Goal: Communication & Community: Connect with others

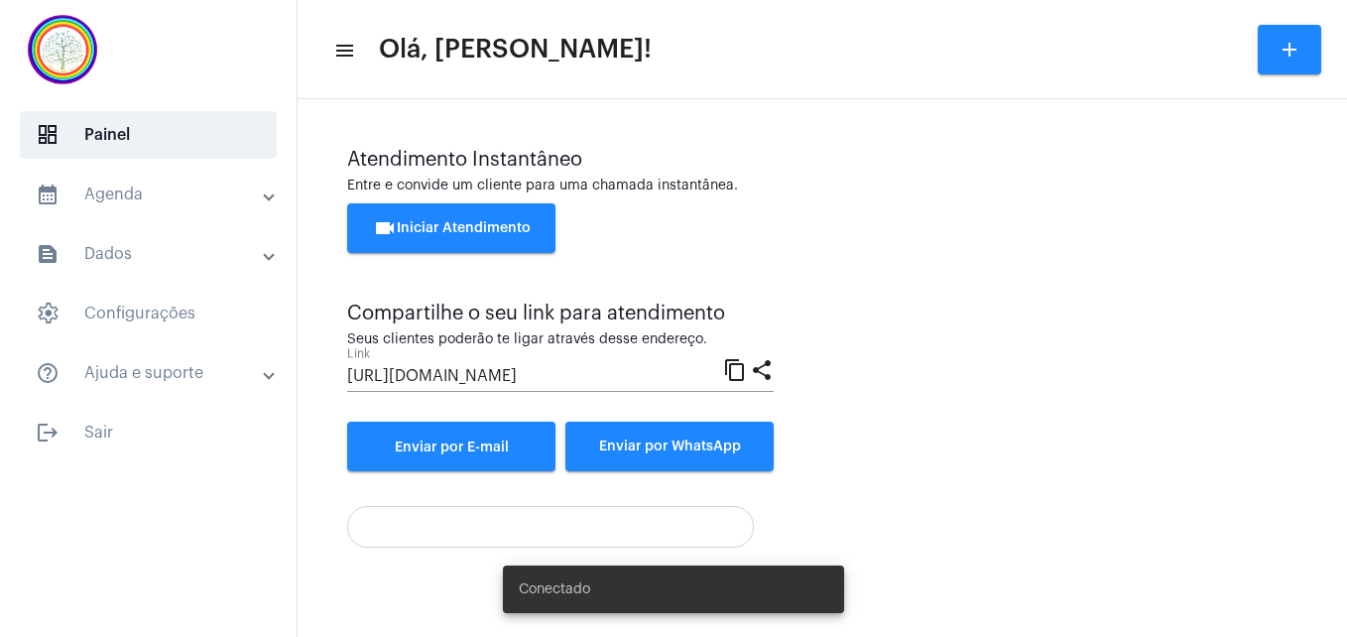
click at [432, 227] on span "videocam Iniciar Atendimento" at bounding box center [452, 228] width 158 height 14
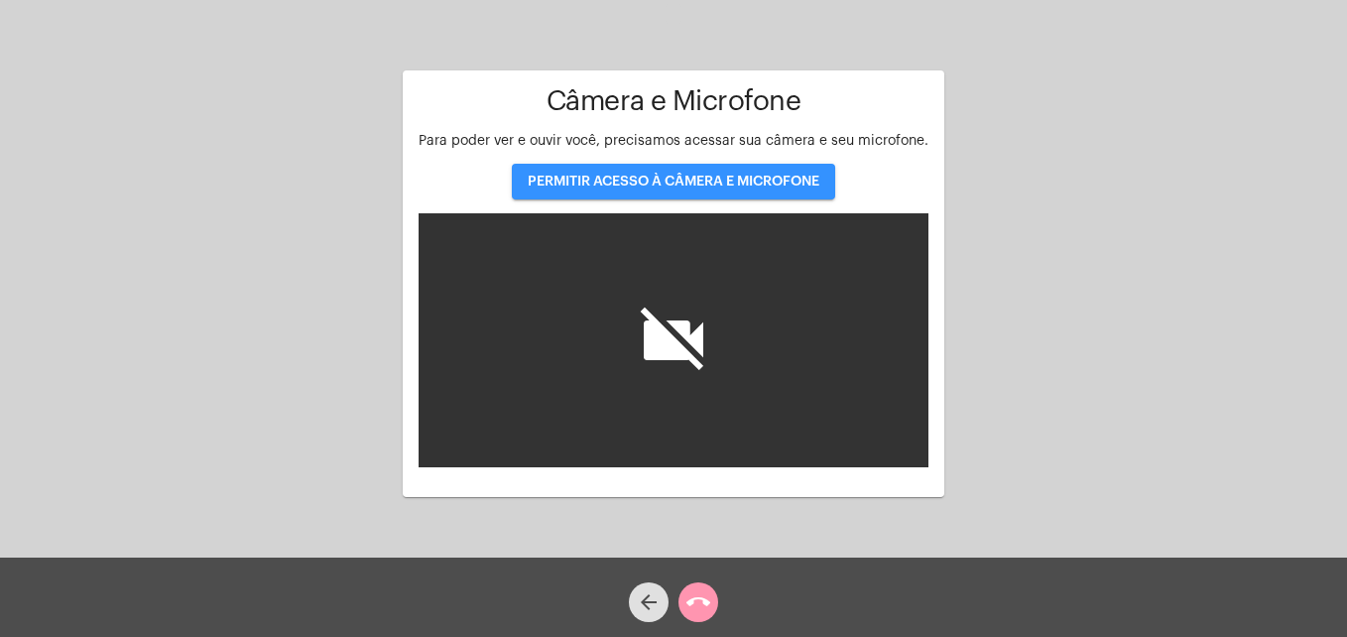
click at [622, 180] on span "PERMITIR ACESSO À CÂMERA E MICROFONE" at bounding box center [674, 182] width 292 height 14
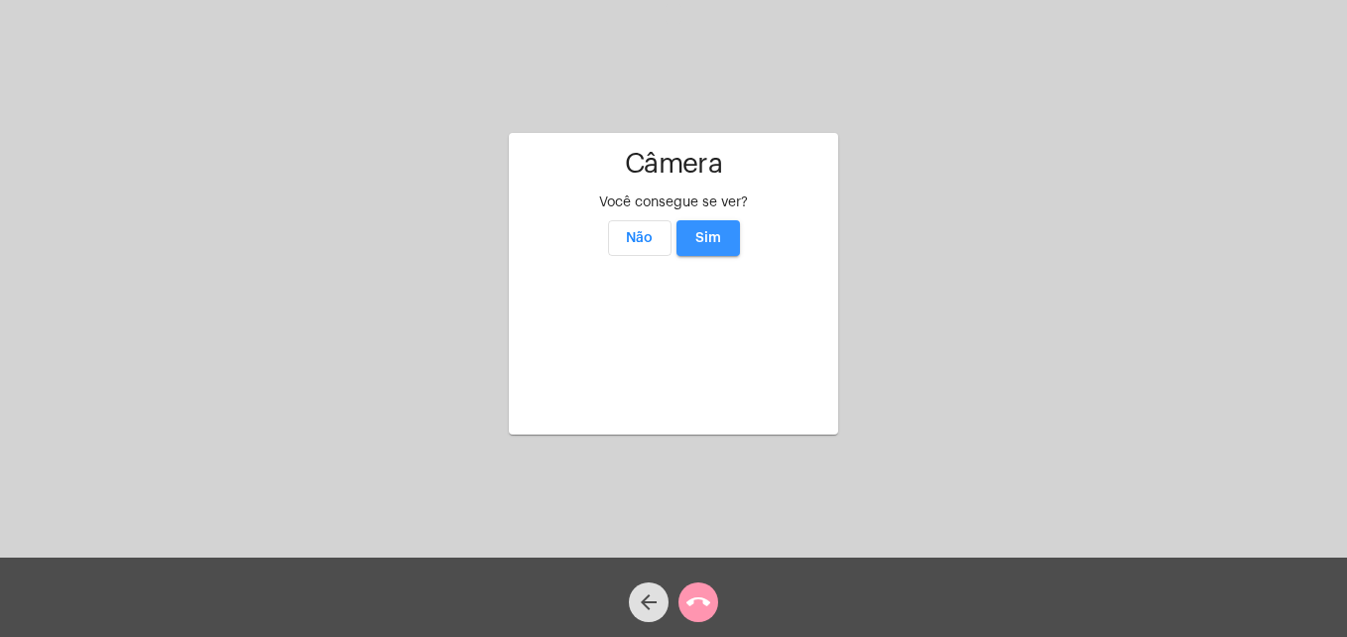
click at [710, 231] on span "Sim" at bounding box center [709, 238] width 26 height 14
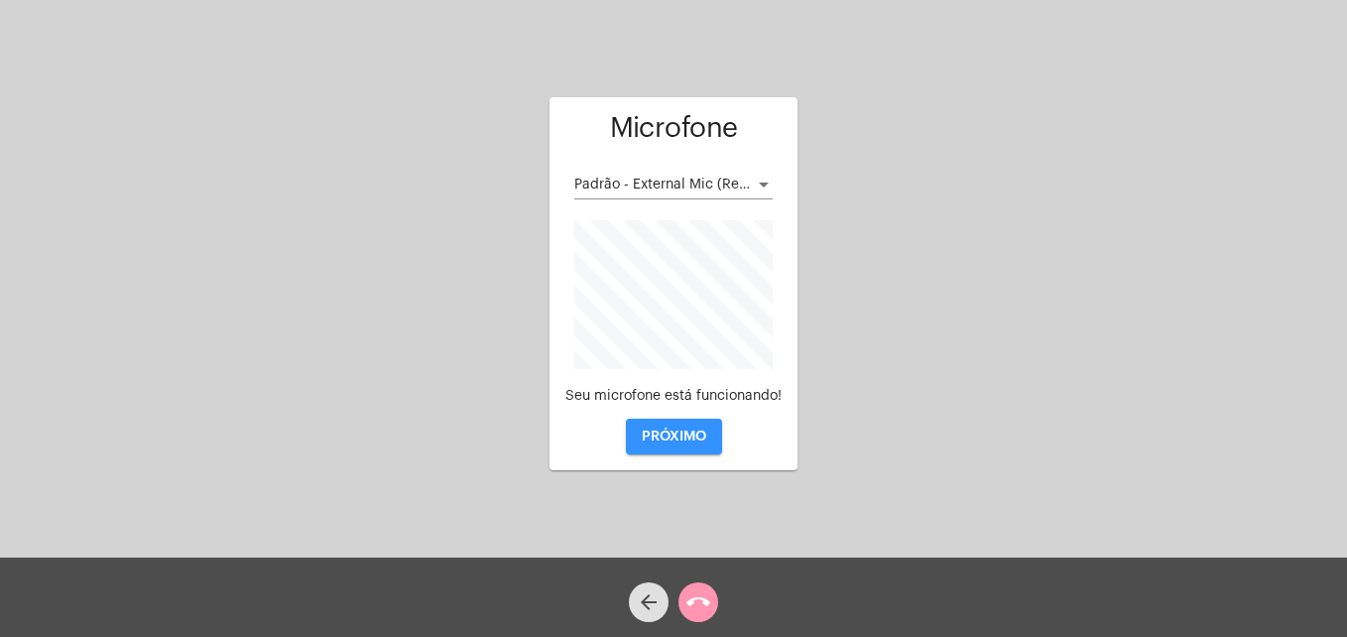
click at [674, 434] on span "PRÓXIMO" at bounding box center [674, 437] width 64 height 14
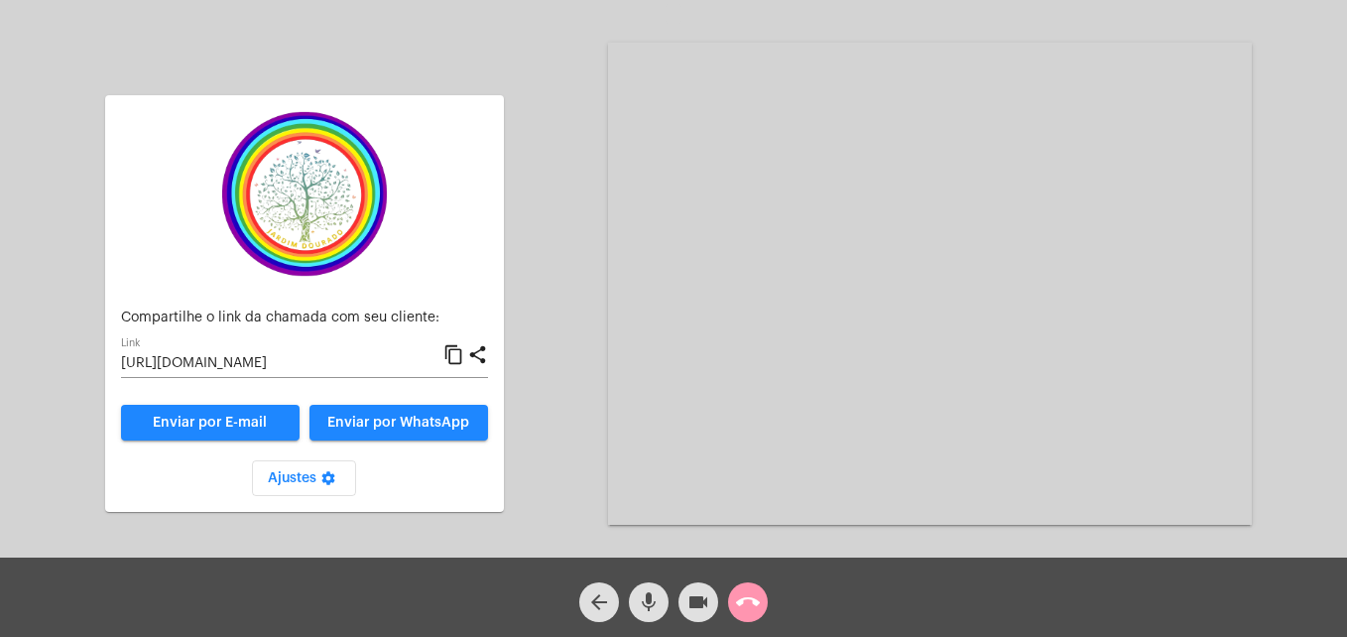
click at [484, 356] on mat-icon "share" at bounding box center [477, 355] width 21 height 24
click at [451, 358] on mat-icon "content_copy" at bounding box center [454, 355] width 21 height 24
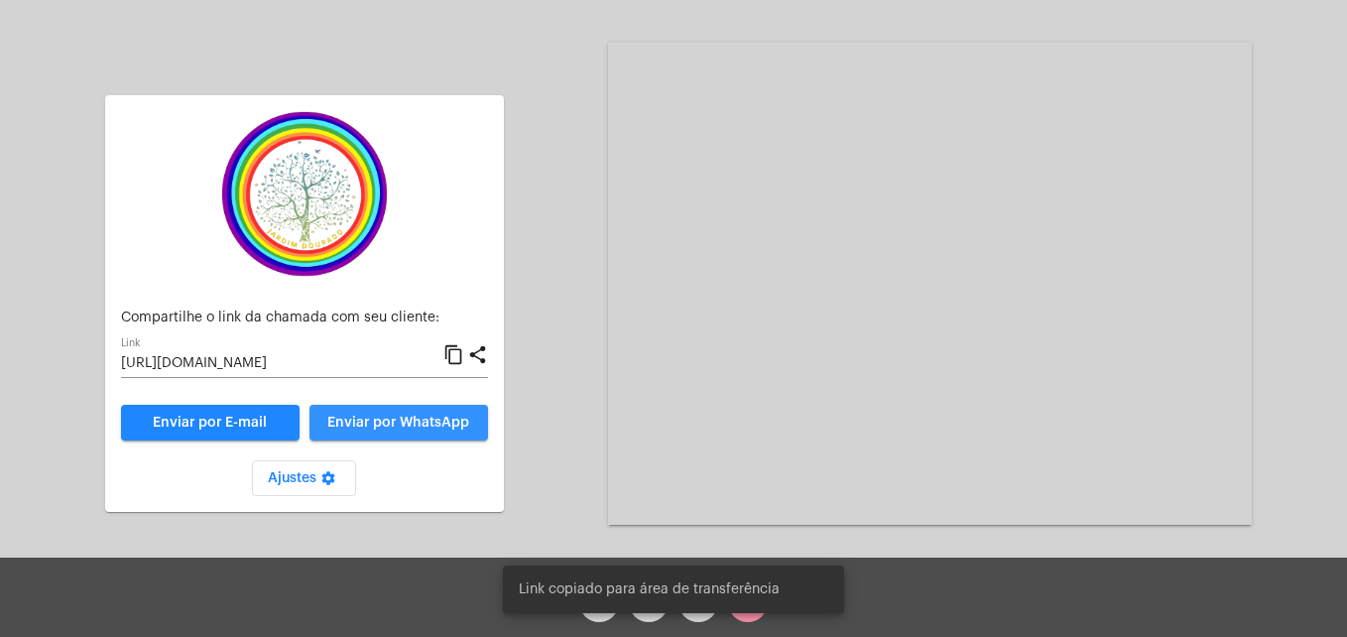
click at [420, 430] on span "Enviar por WhatsApp" at bounding box center [398, 423] width 142 height 14
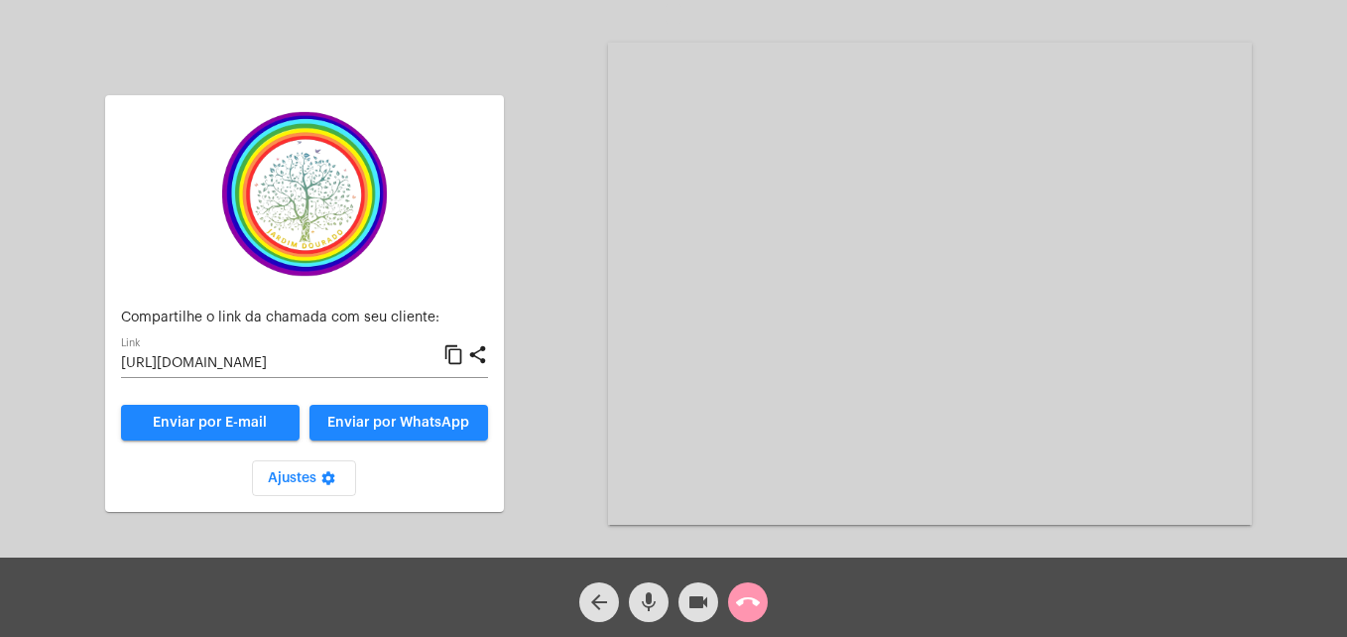
click at [450, 350] on mat-icon "content_copy" at bounding box center [454, 355] width 21 height 24
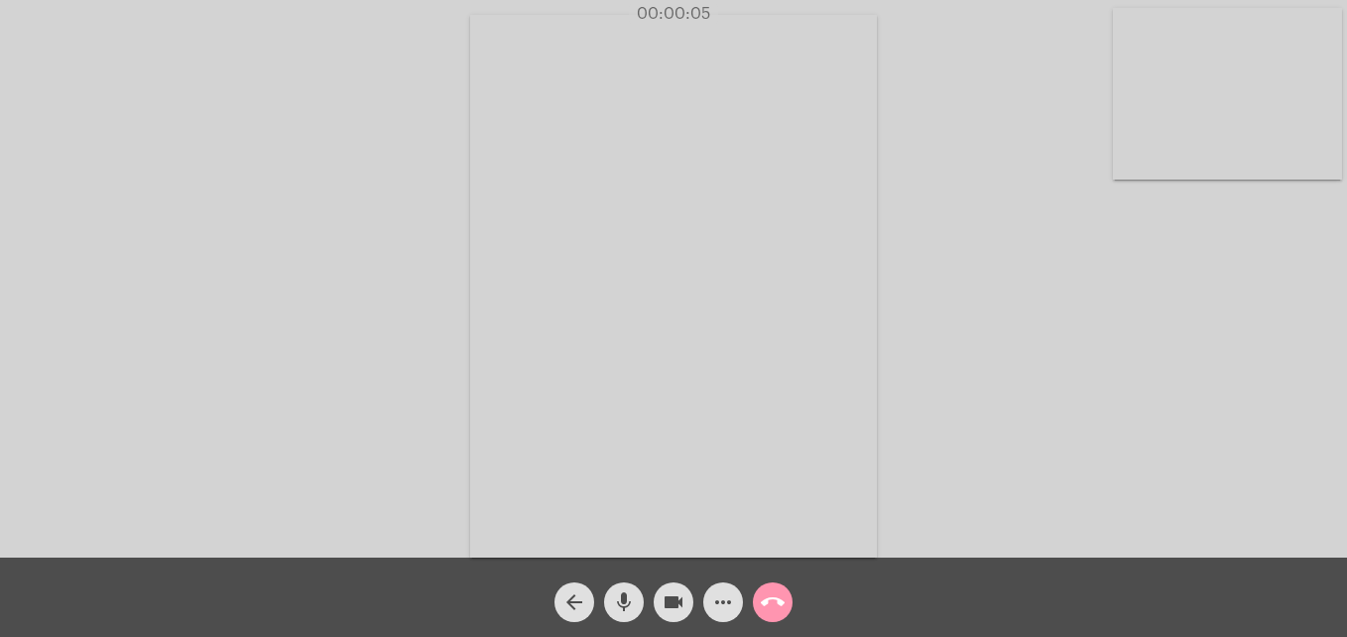
click at [1140, 149] on video at bounding box center [1227, 94] width 229 height 172
click at [549, 547] on video at bounding box center [853, 284] width 723 height 543
